Goal: Task Accomplishment & Management: Complete application form

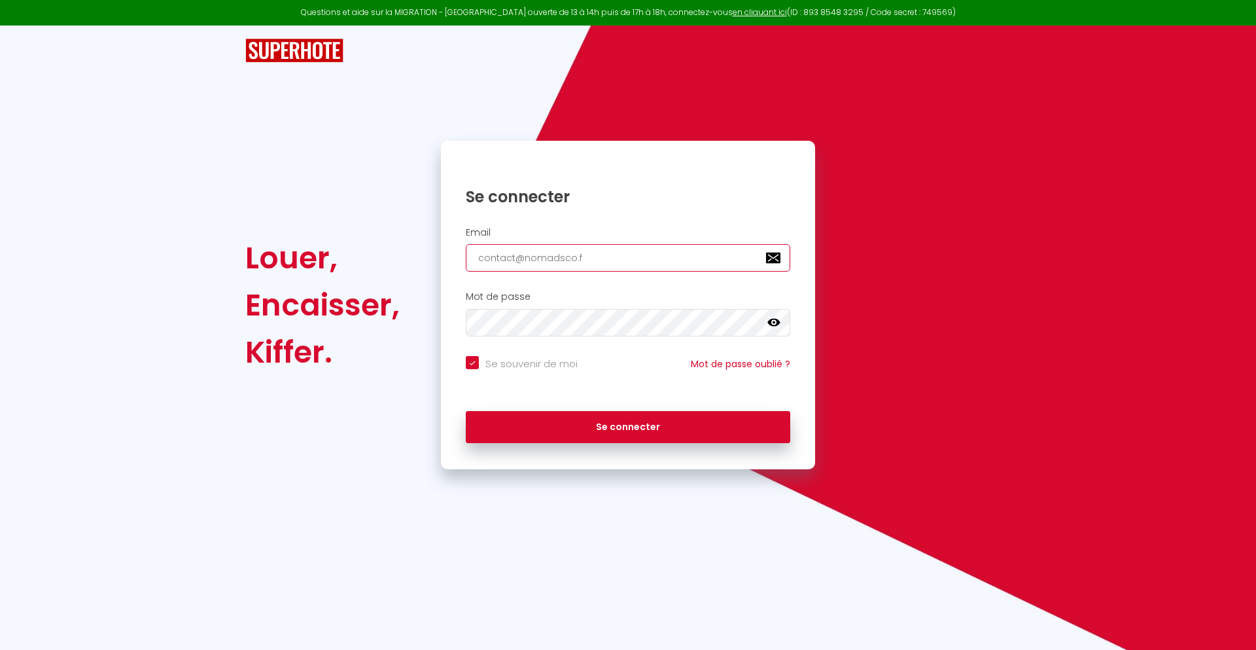
type input "[EMAIL_ADDRESS][DOMAIN_NAME]"
checkbox input "true"
type input "[EMAIL_ADDRESS][DOMAIN_NAME]"
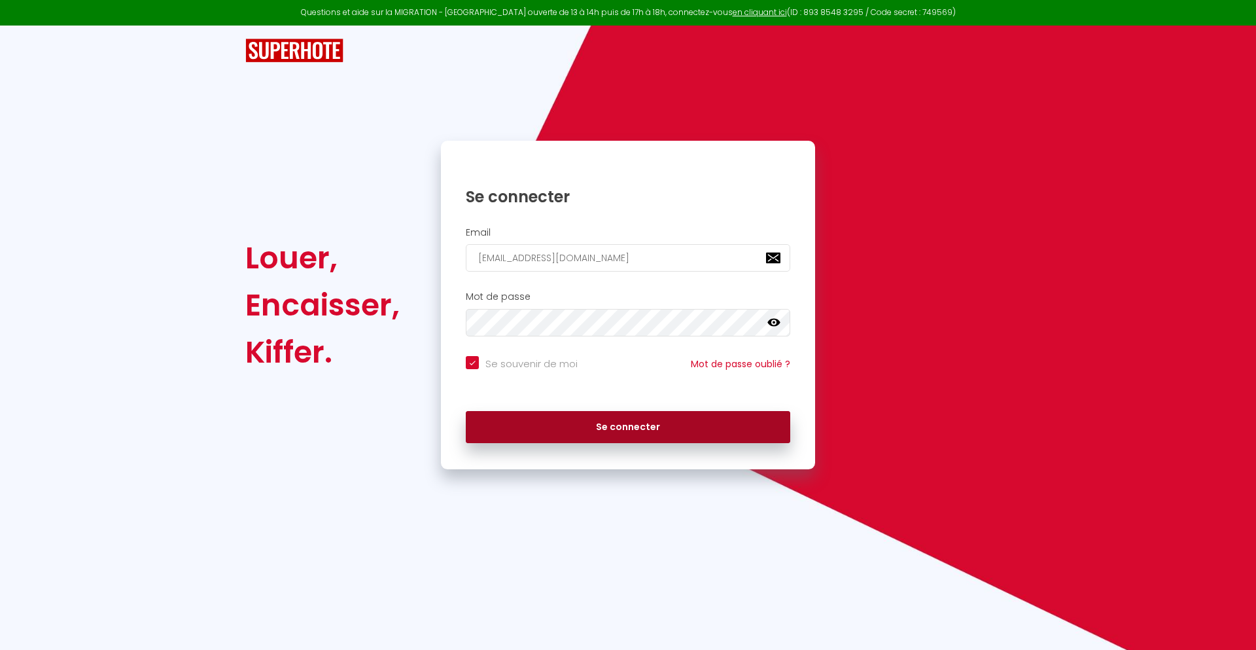
click at [628, 427] on button "Se connecter" at bounding box center [628, 427] width 324 height 33
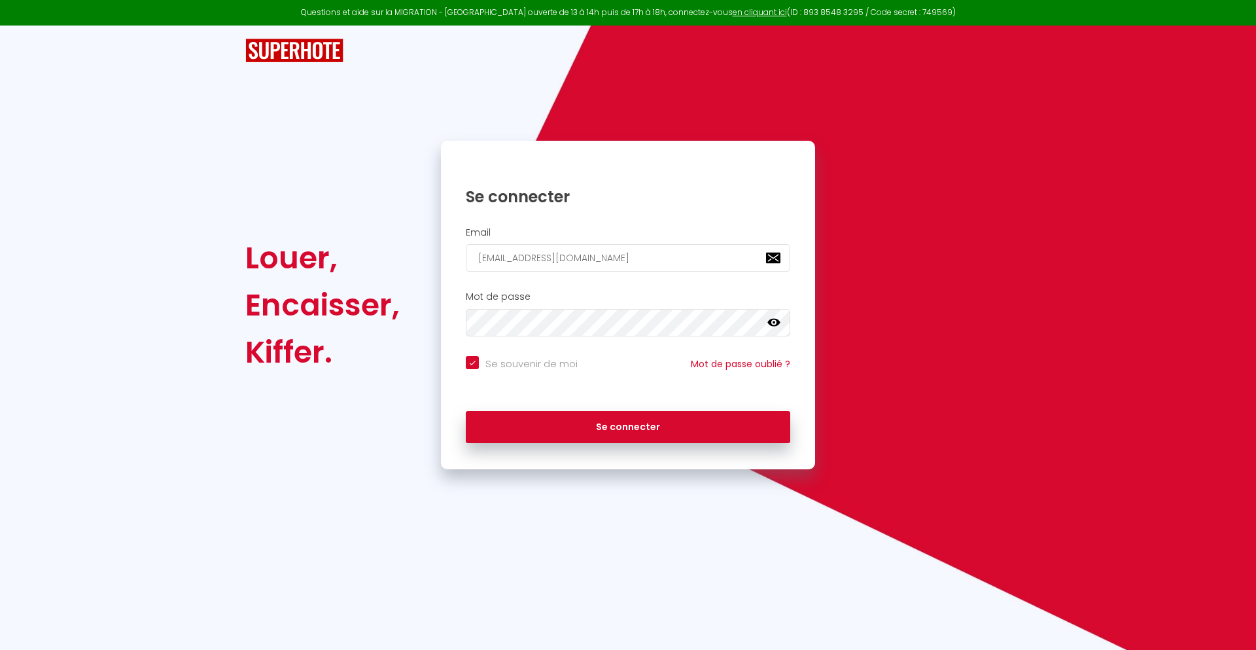
checkbox input "true"
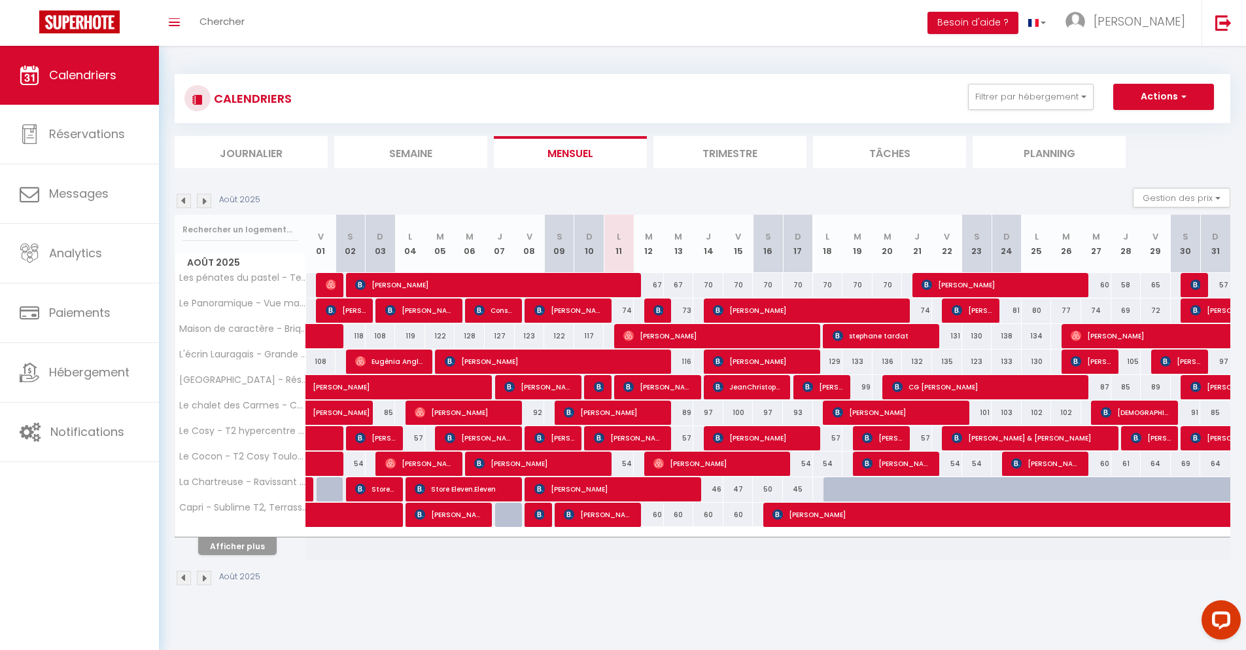
click at [251, 152] on li "Journalier" at bounding box center [251, 152] width 153 height 32
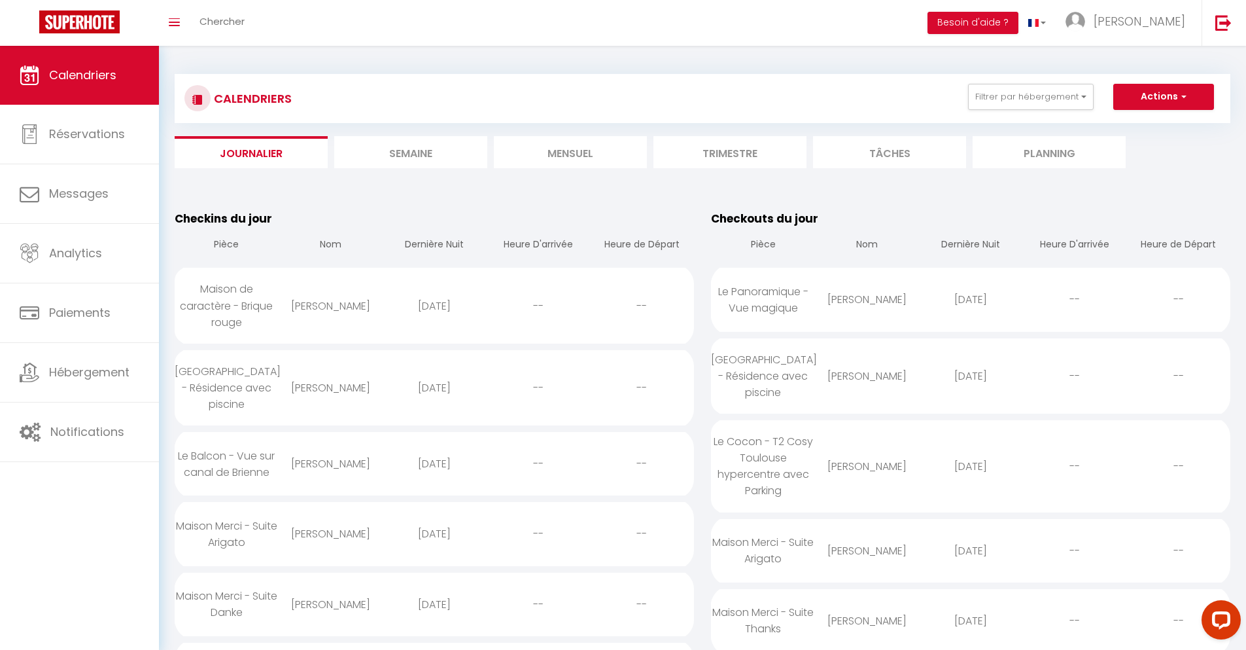
scroll to position [1130, 0]
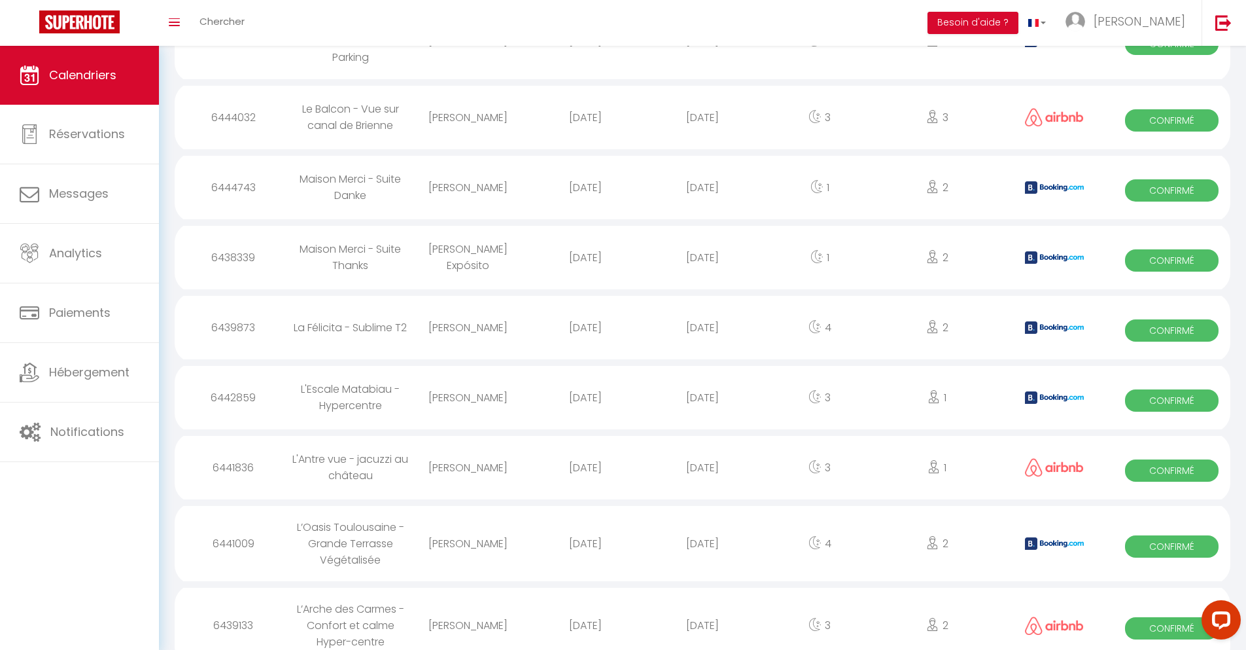
select select "0"
select select "1"
select select
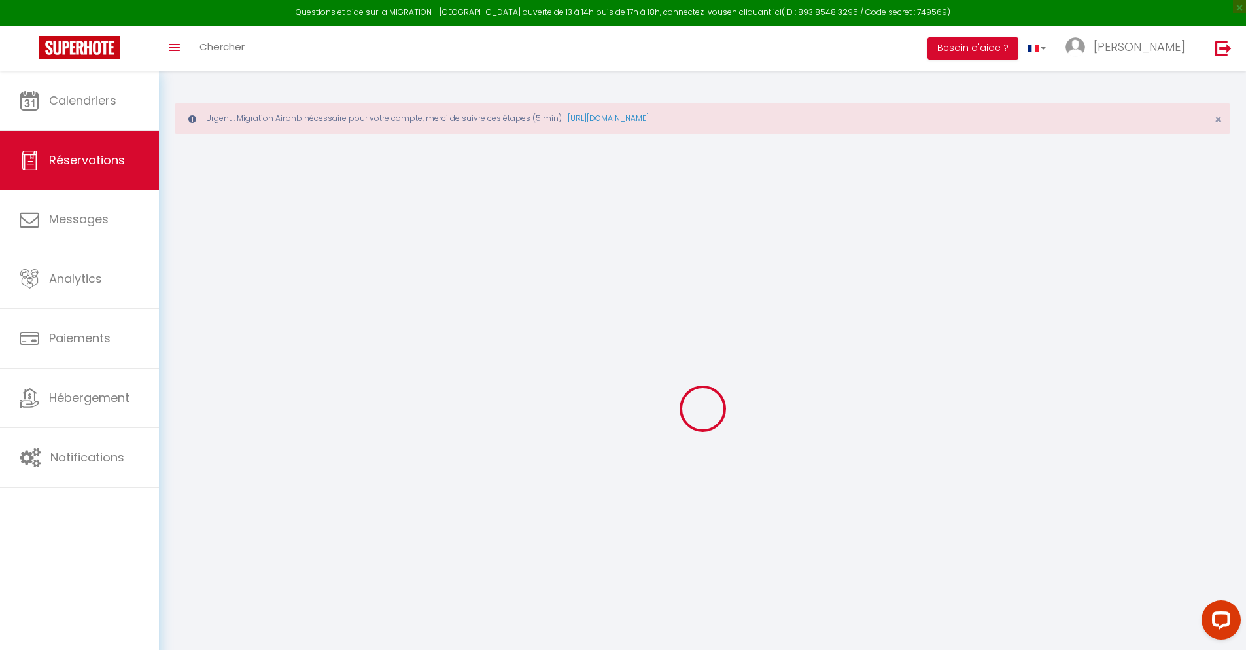
select select
checkbox input "false"
select select
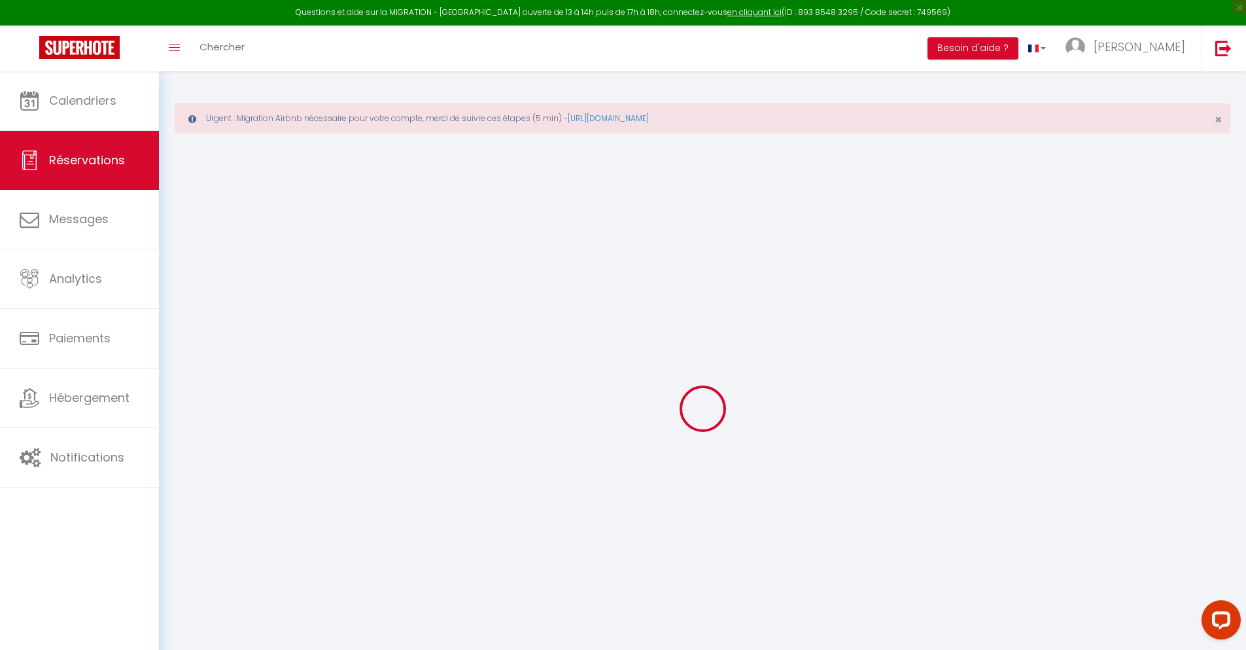
checkbox input "false"
type textarea "** THIS RESERVATION HAS BEEN PRE-PAID ** BOOKING NOTE : Payment charge is EUR 1…"
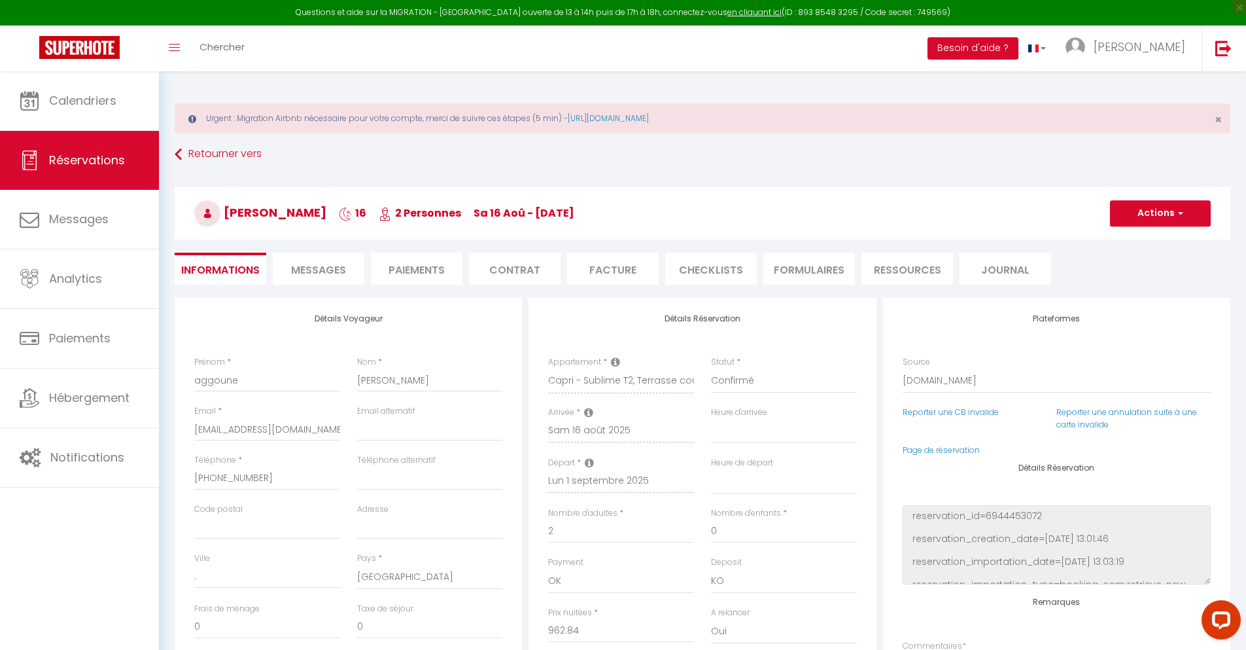
type input "42"
type input "63.02"
select select
checkbox input "false"
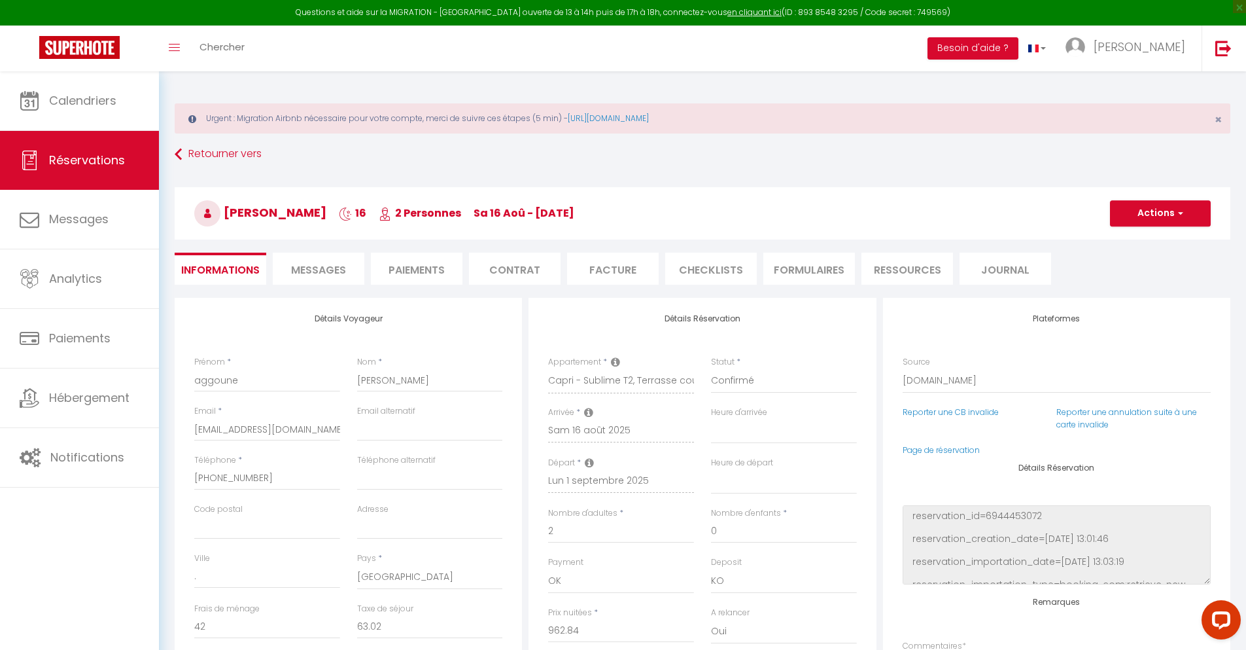
select select
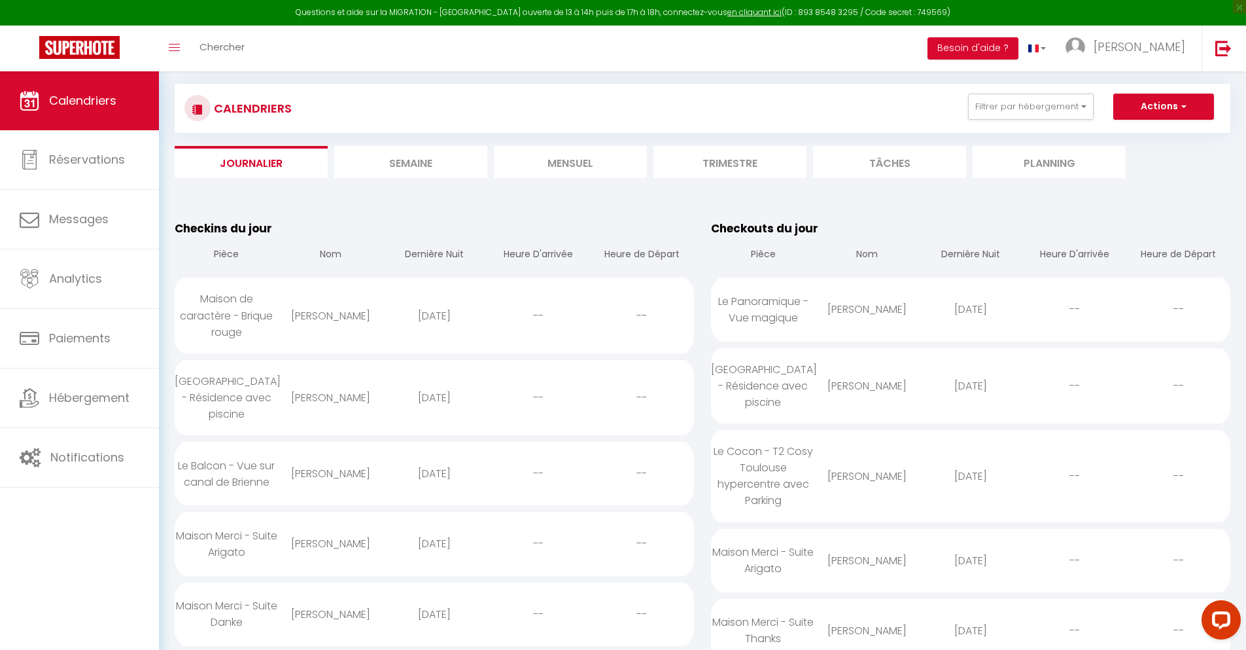
scroll to position [1293, 0]
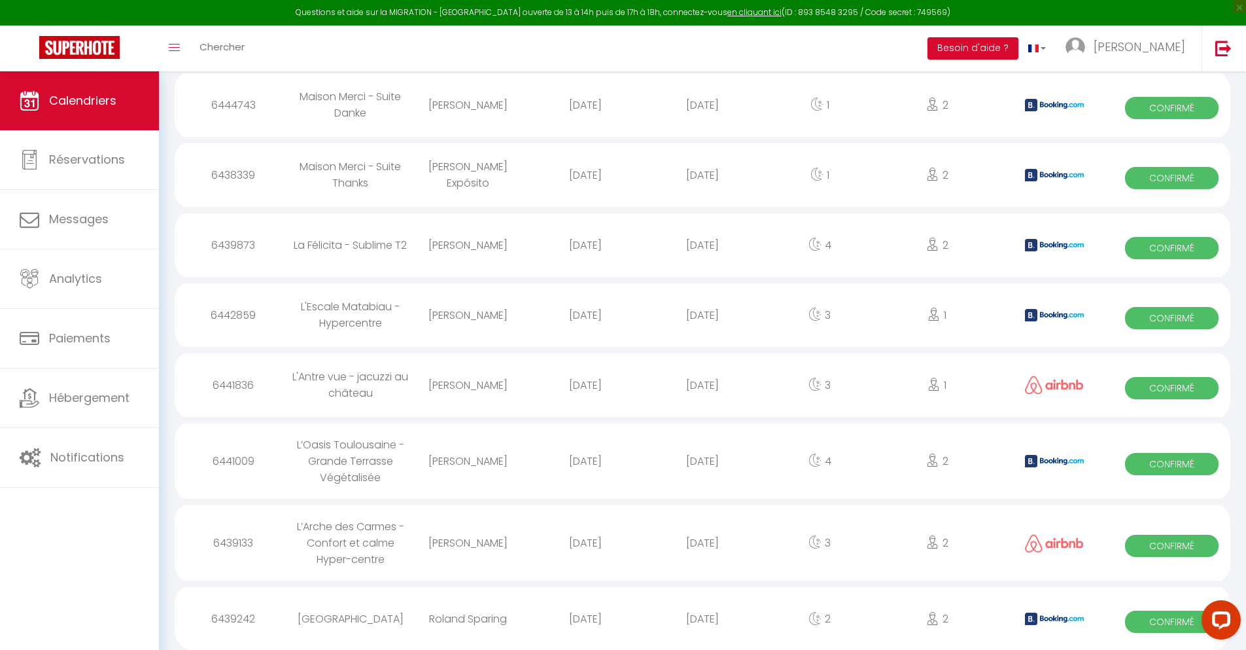
select select "0"
select select "1"
select select
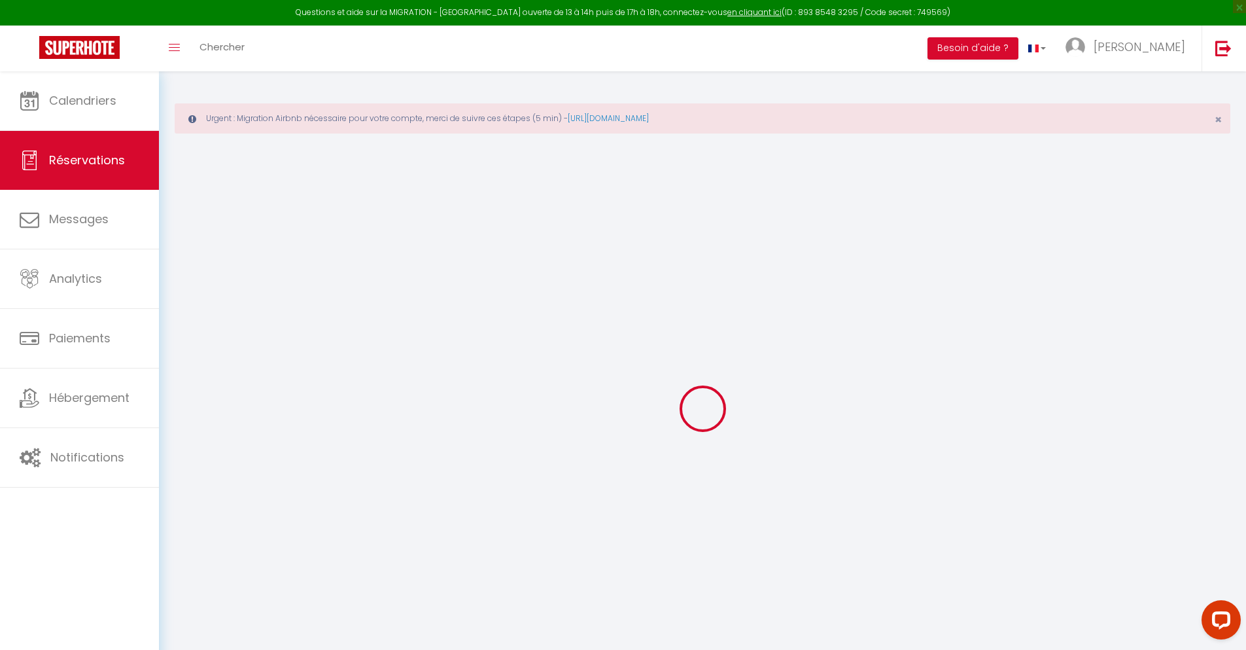
select select
checkbox input "false"
select select
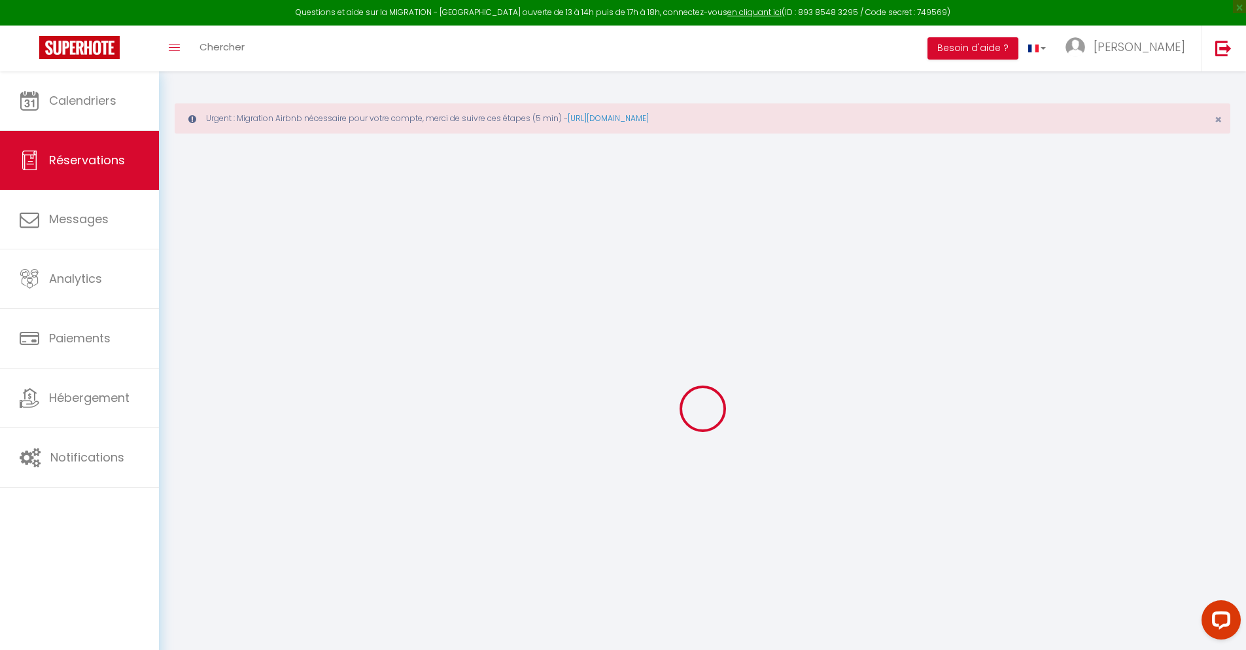
select select
checkbox input "false"
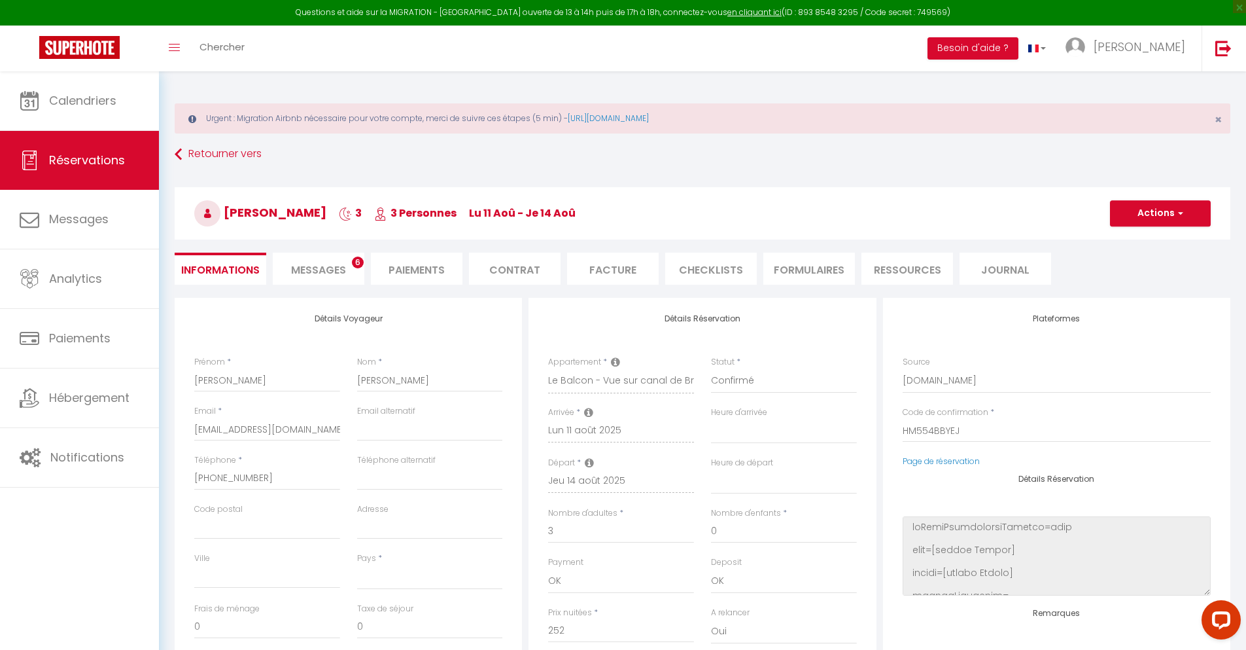
select select
type input "55"
type input "18.14"
select select
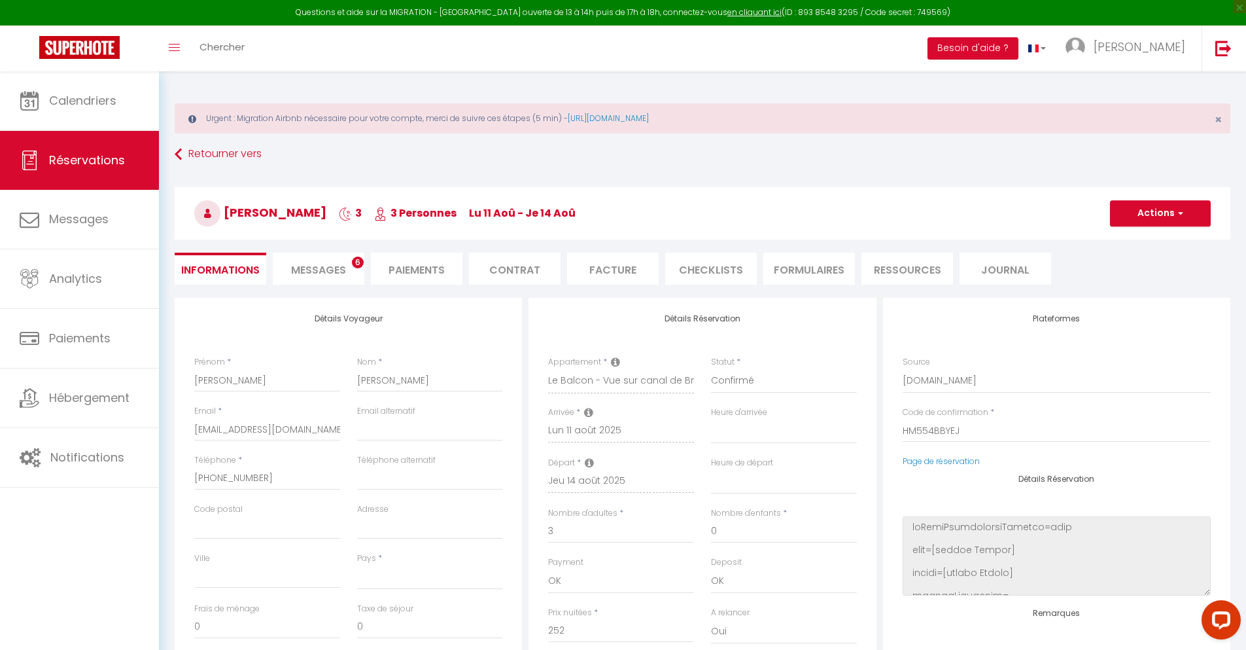
checkbox input "false"
select select
checkbox input "false"
select select
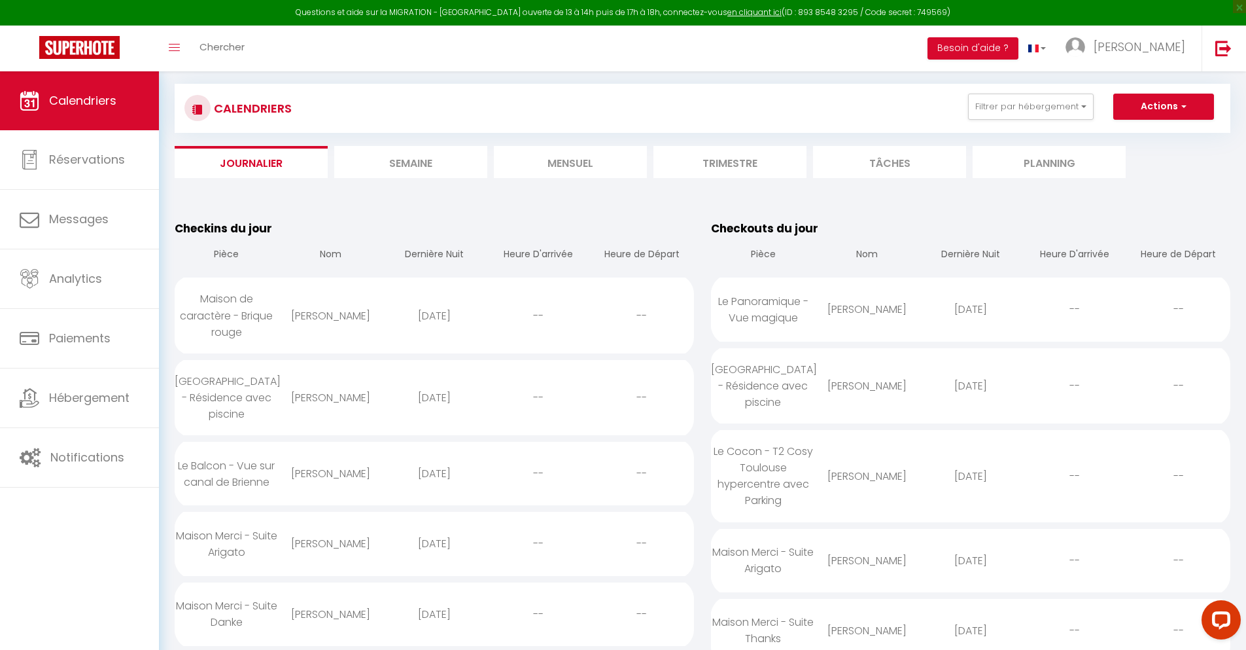
scroll to position [1363, 0]
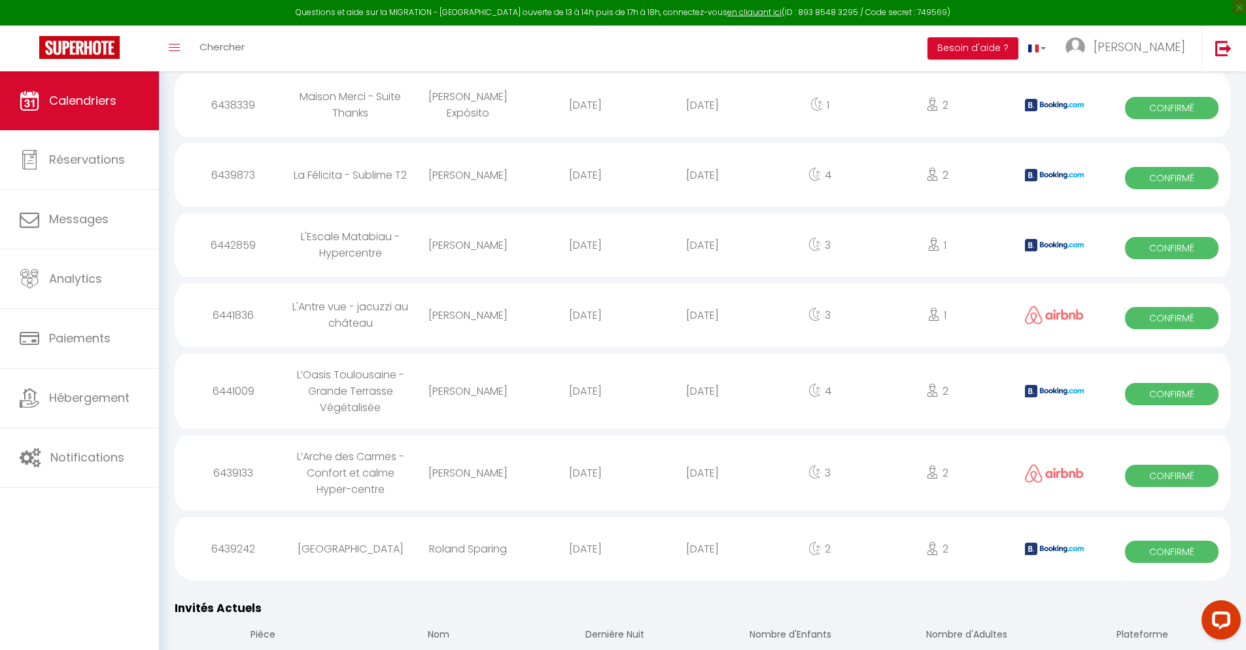
select select "0"
select select "1"
select select
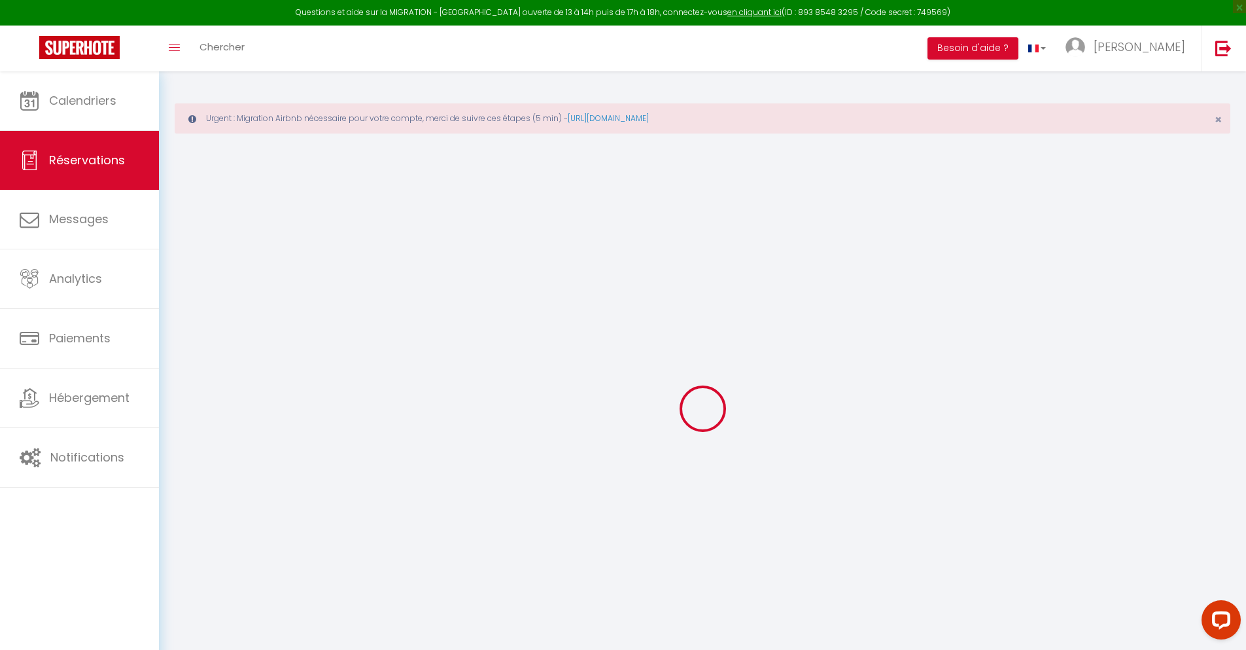
type input "[PERSON_NAME]"
type input "[EMAIL_ADDRESS][DOMAIN_NAME]"
type input "[PHONE_NUMBER]"
select select "FR"
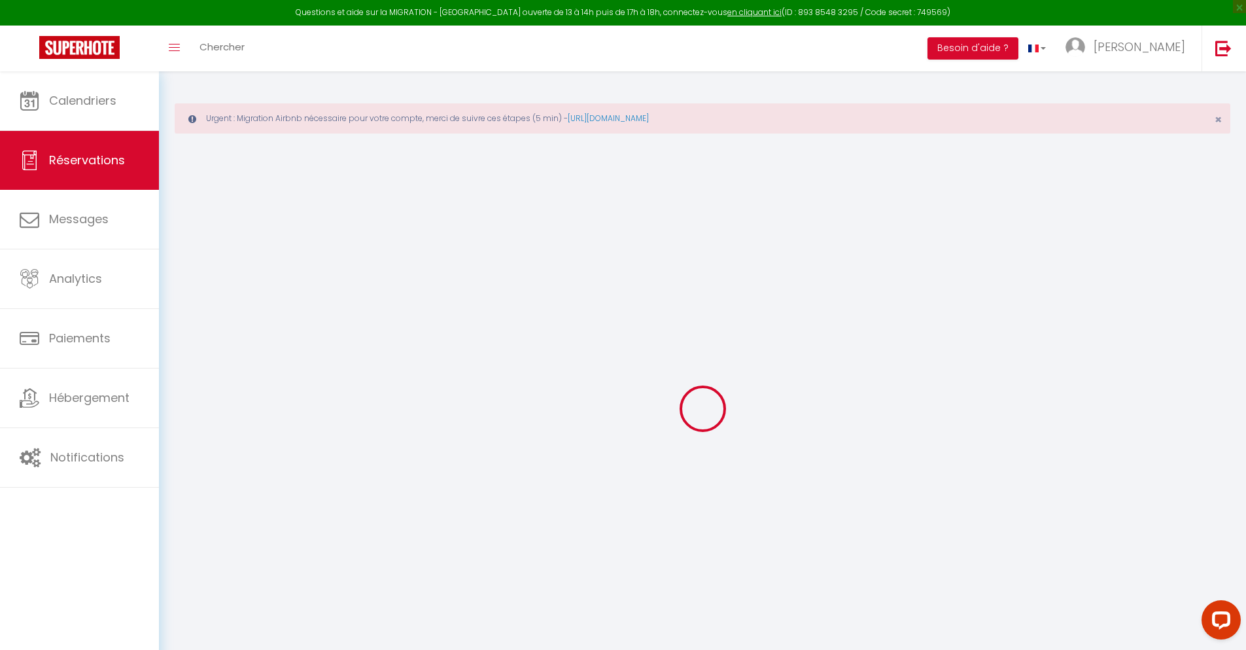
type input "13.52"
type input "1.16"
select select "36908"
select select "1"
select select
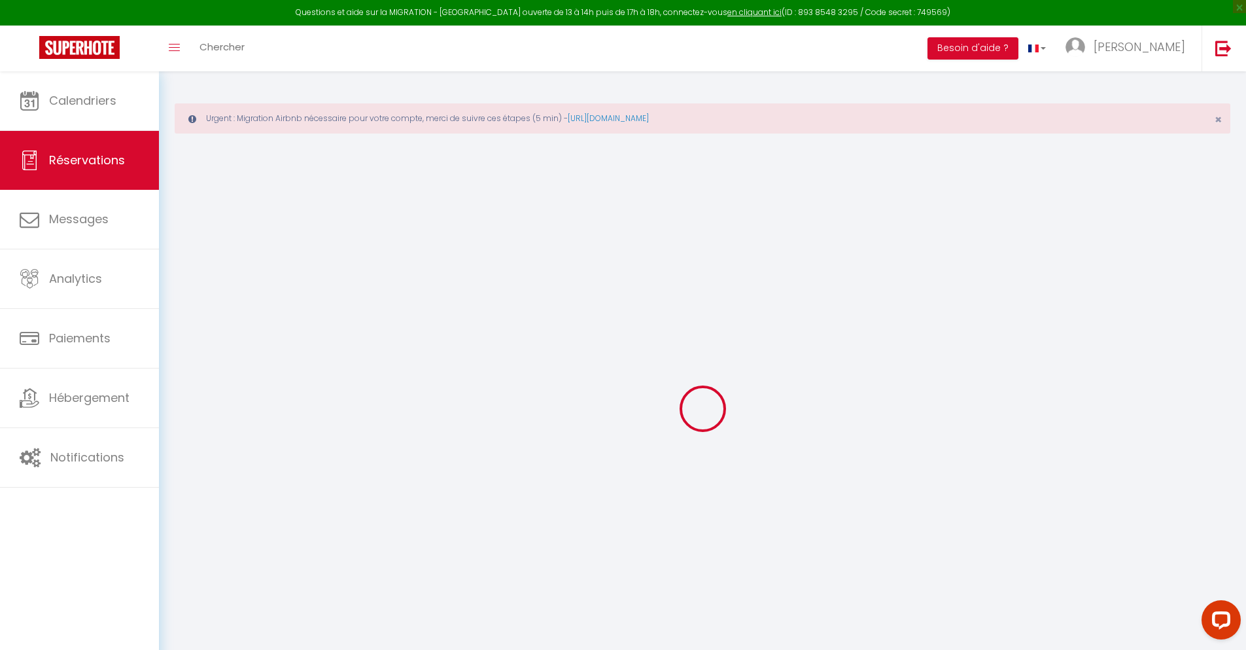
select select
type input "2"
select select "12"
select select
type input "49.5"
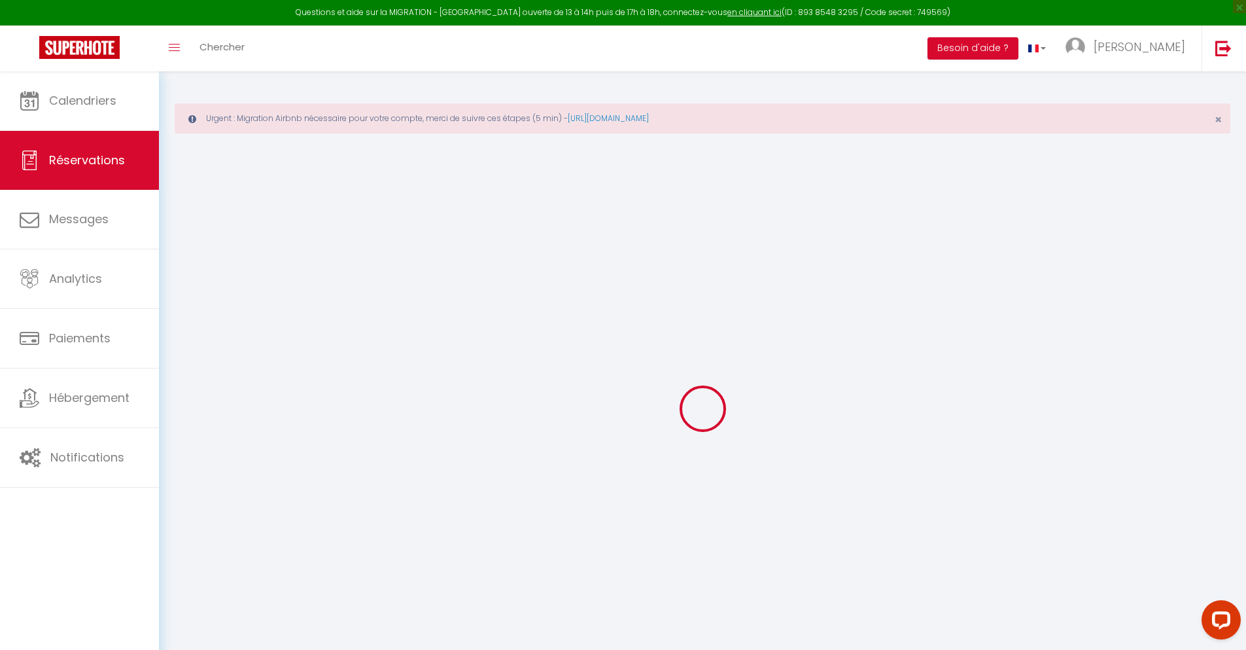
checkbox input "false"
type input "0"
select select "2"
type input "0"
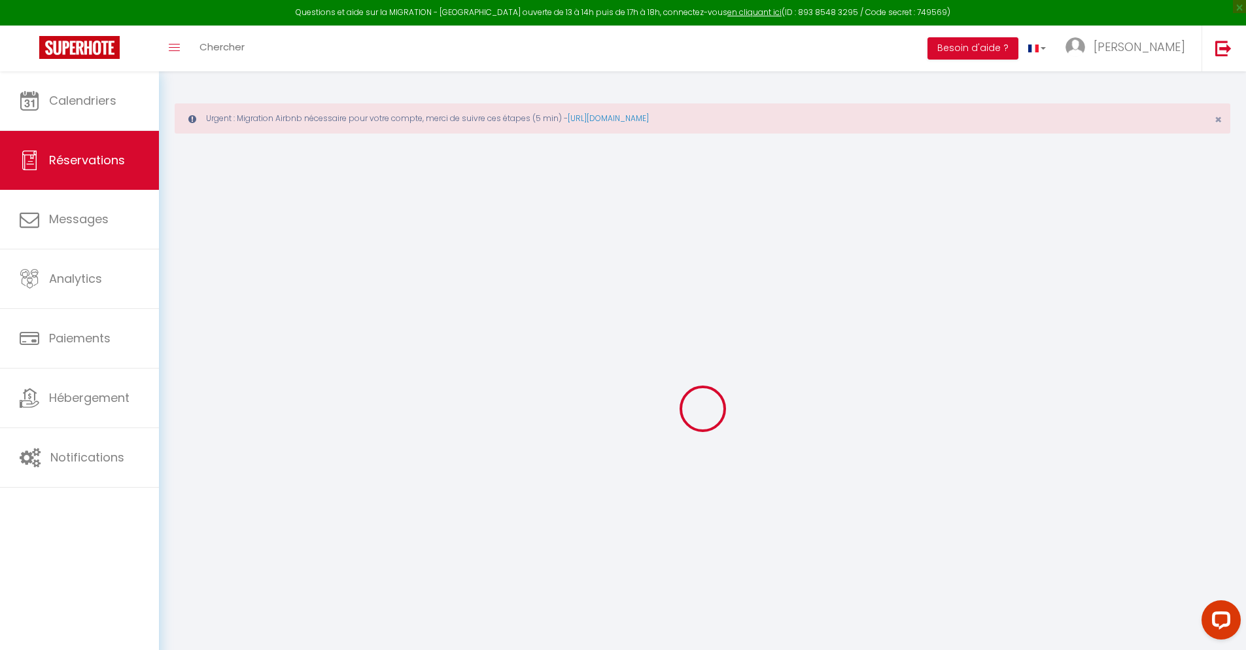
type input "0"
select select
select select "14"
checkbox input "false"
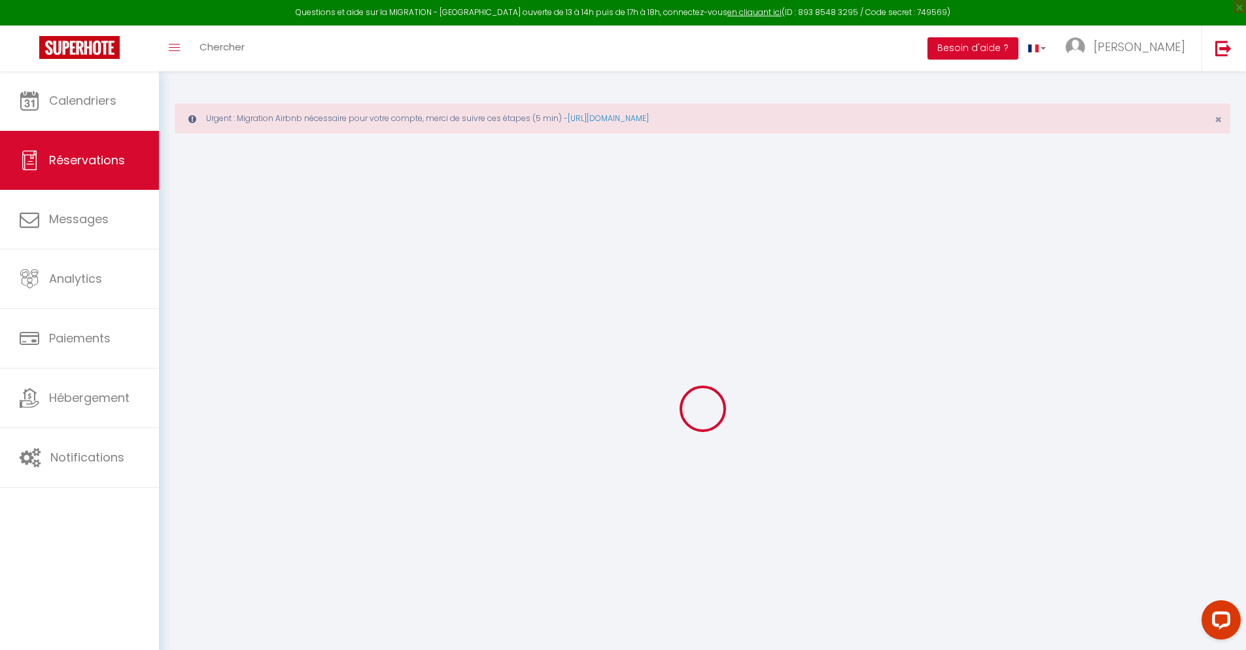
select select
checkbox input "false"
select select
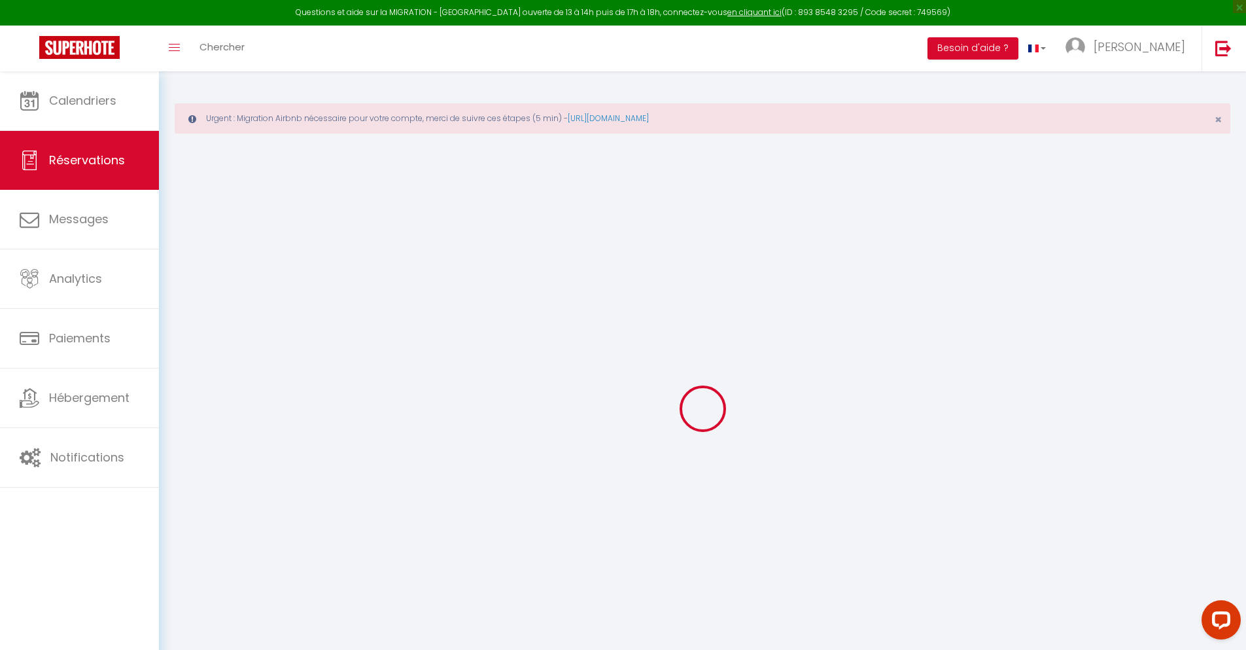
checkbox input "false"
type textarea "** THIS RESERVATION HAS BEEN PRE-PAID ** Je voyage pour affaires et il est poss…"
type input "30"
type input "3.24"
select select
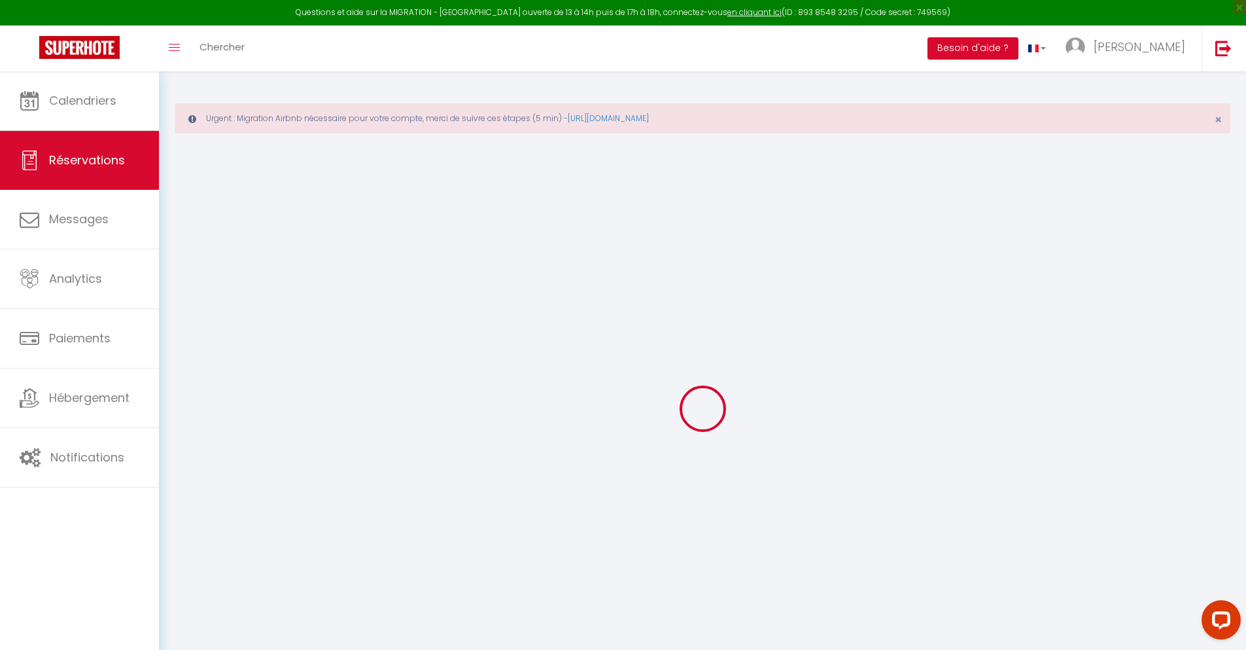
select select
checkbox input "false"
select select
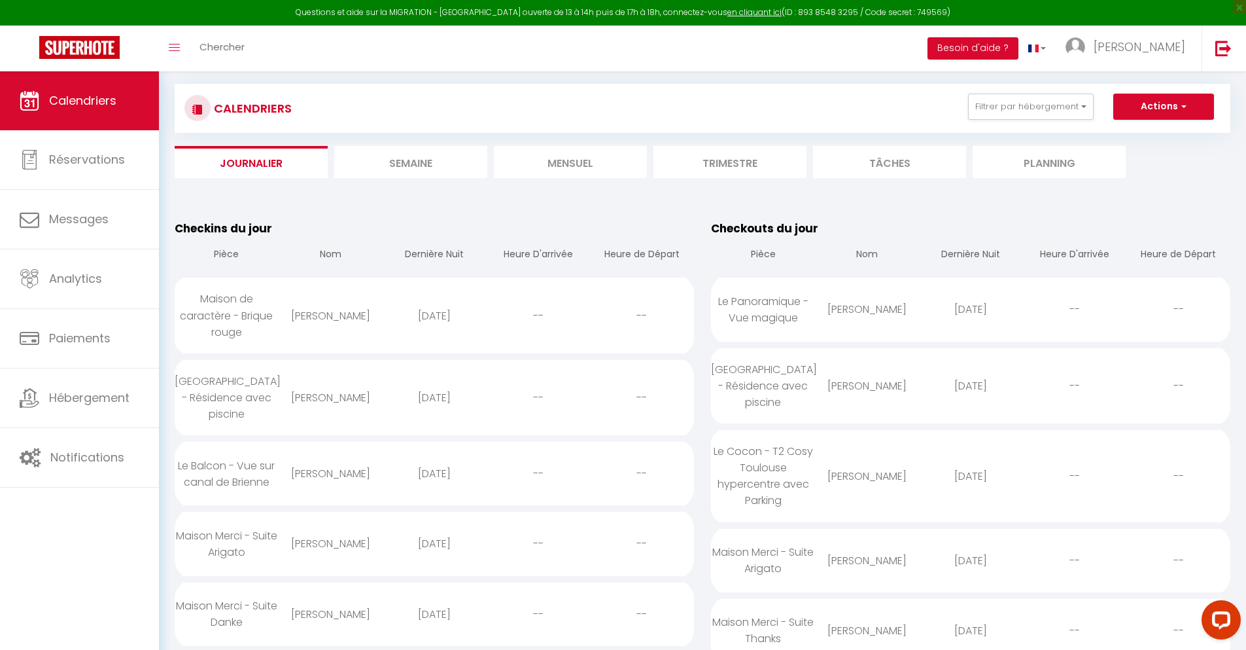
scroll to position [1433, 0]
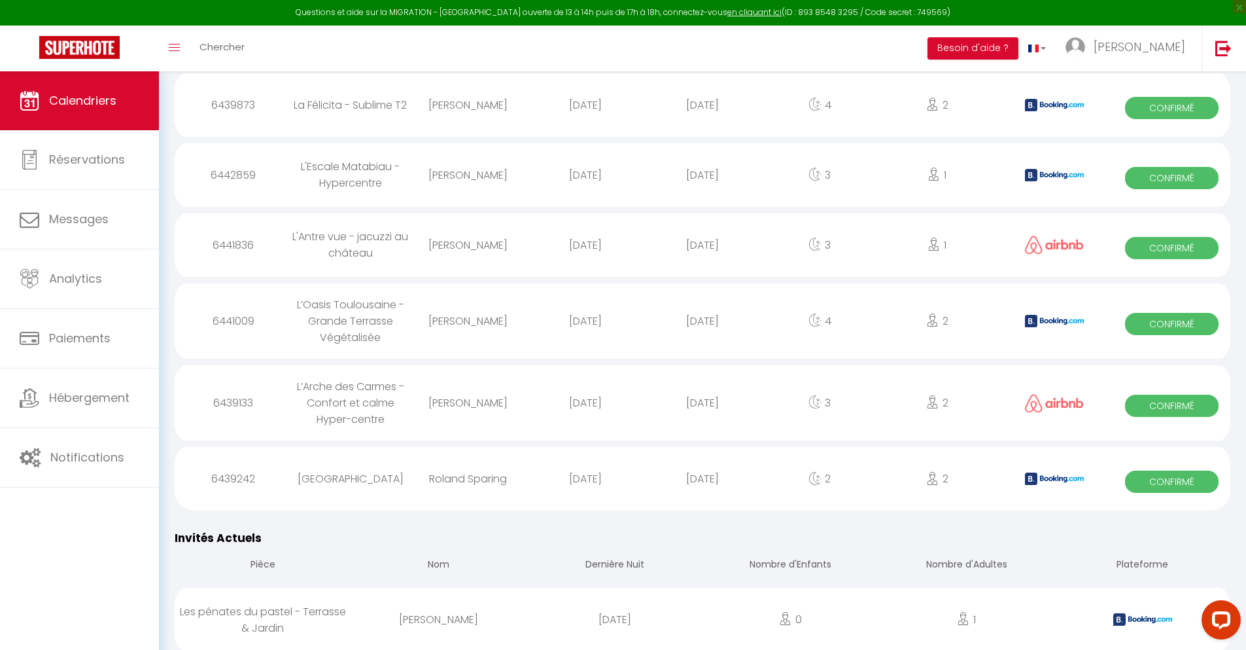
select select "0"
select select "1"
select select
